Goal: Task Accomplishment & Management: Use online tool/utility

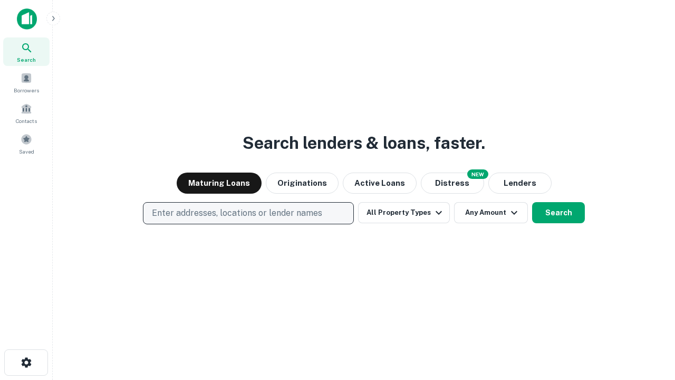
click at [248, 213] on p "Enter addresses, locations or lender names" at bounding box center [237, 213] width 170 height 13
type input "**********"
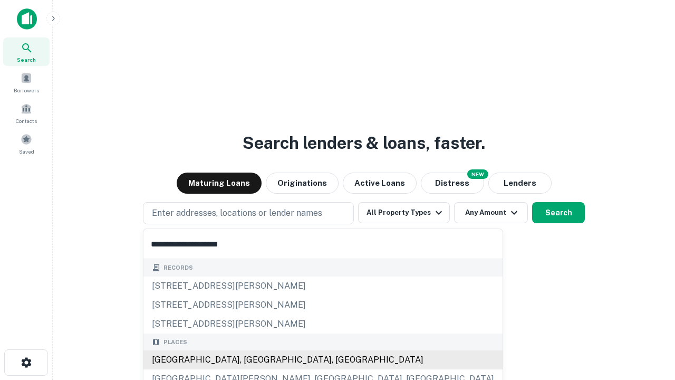
click at [252, 360] on div "Santa Monica, CA, USA" at bounding box center [322, 359] width 359 height 19
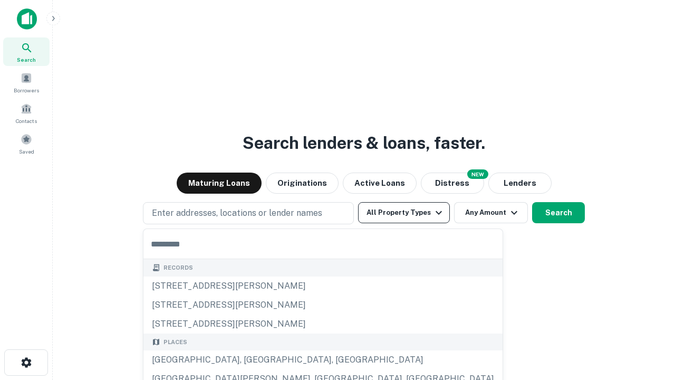
click at [404, 213] on button "All Property Types" at bounding box center [404, 212] width 92 height 21
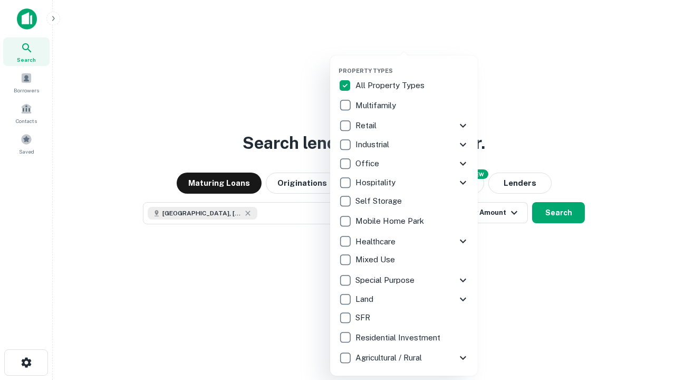
click at [413, 64] on button "button" at bounding box center [413, 64] width 148 height 1
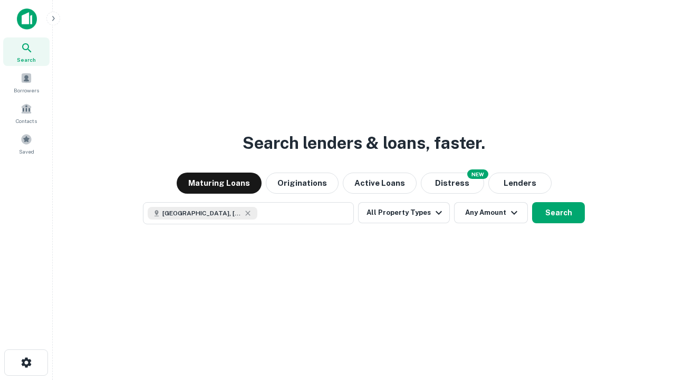
scroll to position [17, 0]
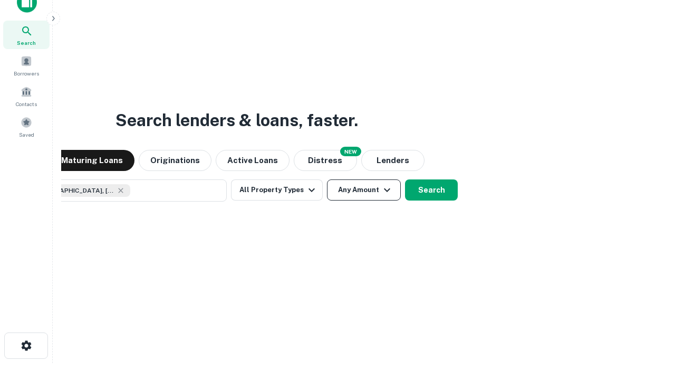
click at [327, 179] on button "Any Amount" at bounding box center [364, 189] width 74 height 21
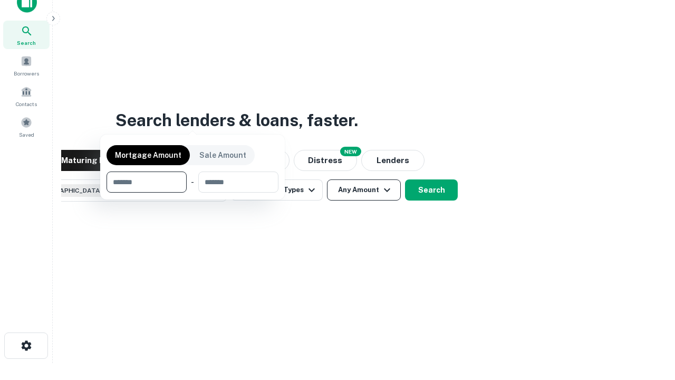
scroll to position [76, 299]
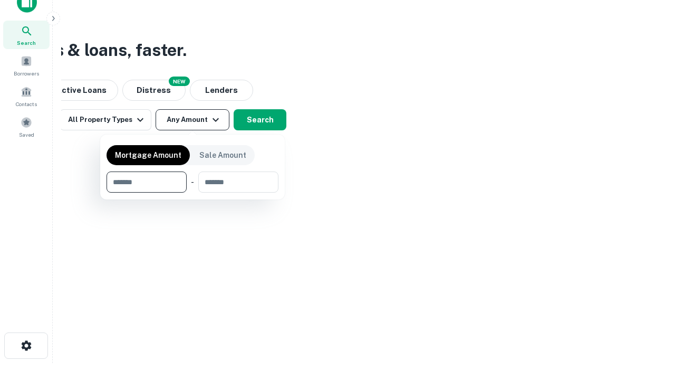
type input "*******"
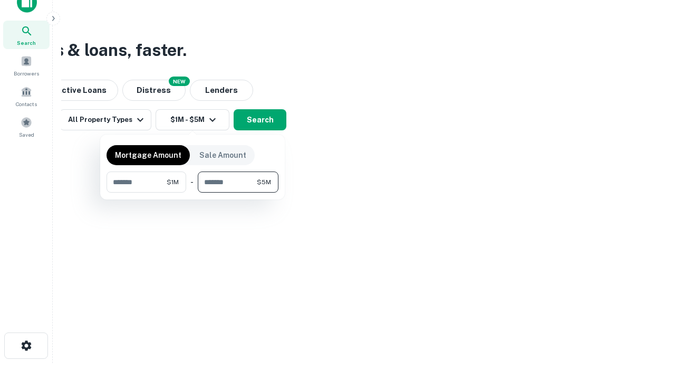
type input "*******"
click at [193, 193] on button "button" at bounding box center [193, 193] width 172 height 1
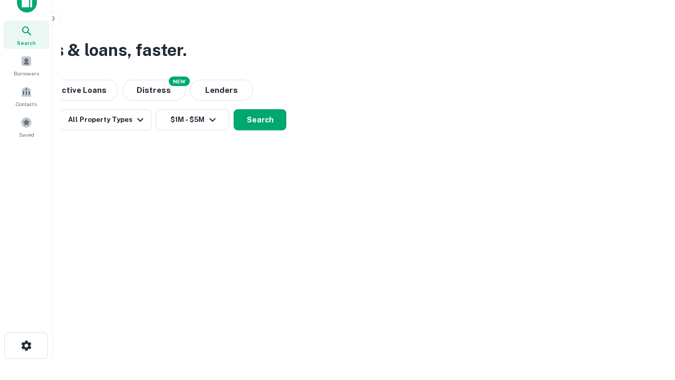
scroll to position [17, 0]
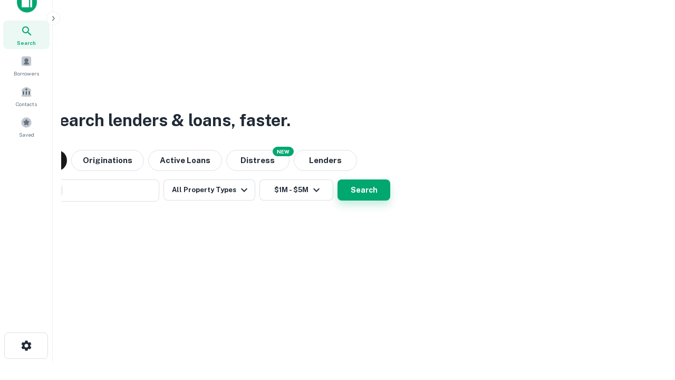
click at [338, 179] on button "Search" at bounding box center [364, 189] width 53 height 21
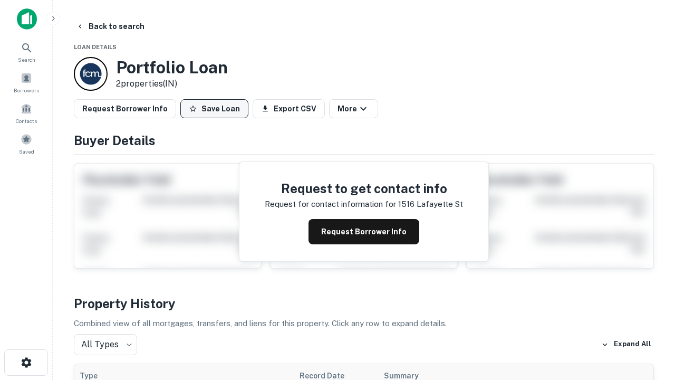
click at [214, 109] on button "Save Loan" at bounding box center [214, 108] width 68 height 19
click at [217, 109] on button "Loan Saved" at bounding box center [216, 108] width 73 height 19
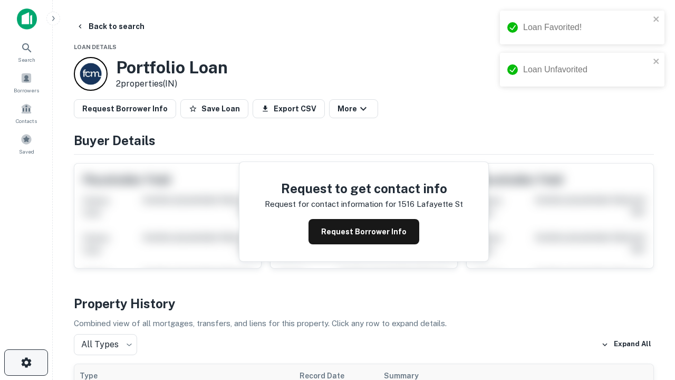
click at [26, 362] on icon "button" at bounding box center [26, 362] width 13 height 13
